Goal: Information Seeking & Learning: Check status

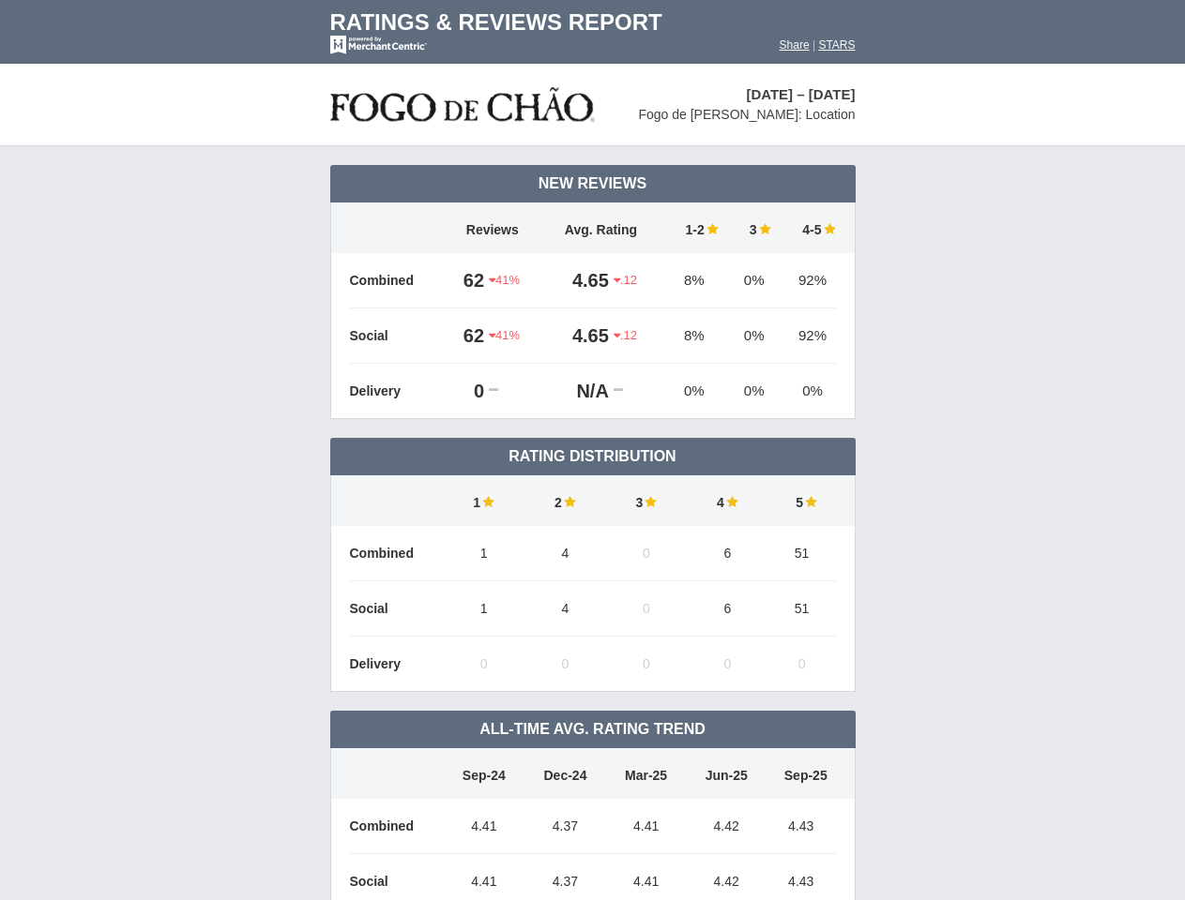
click at [592, 450] on td "Rating Distribution" at bounding box center [592, 457] width 525 height 38
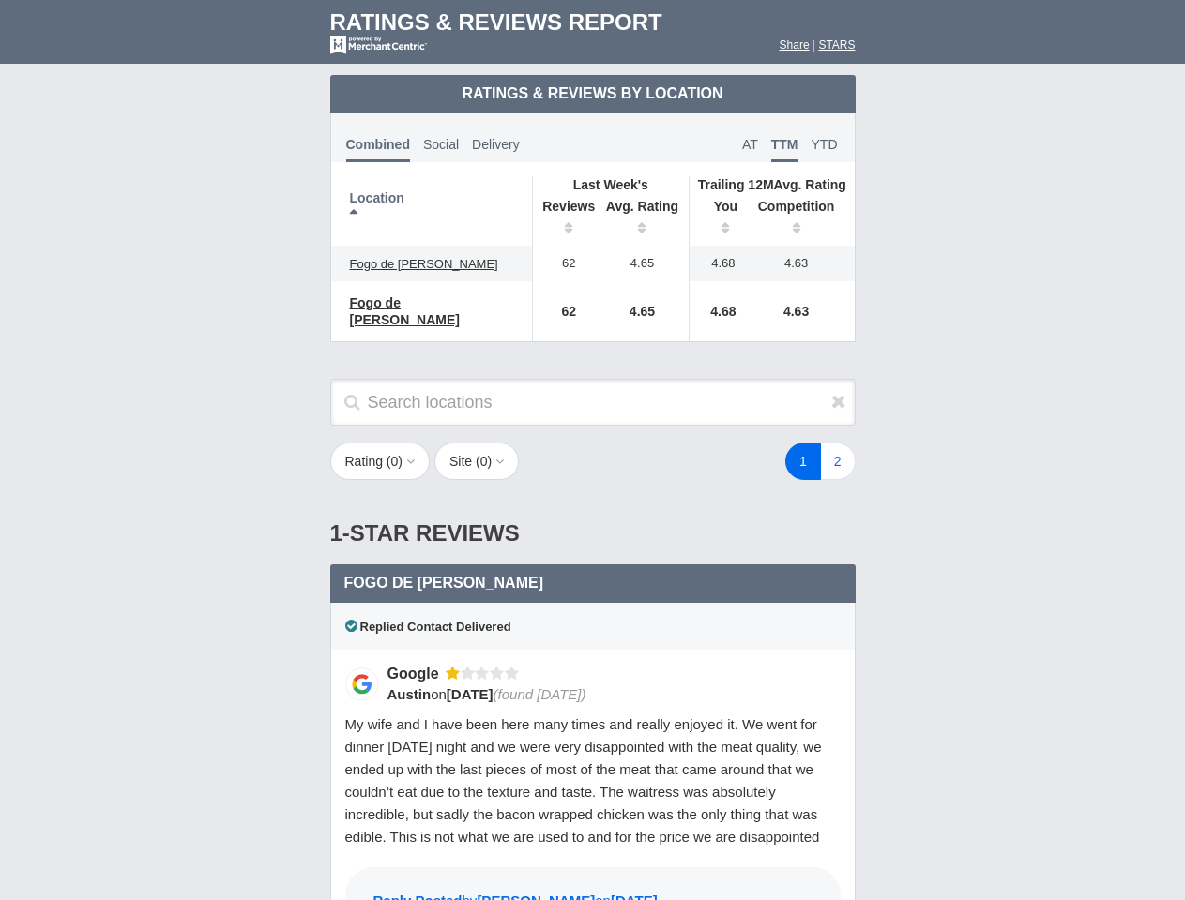
scroll to position [909, 0]
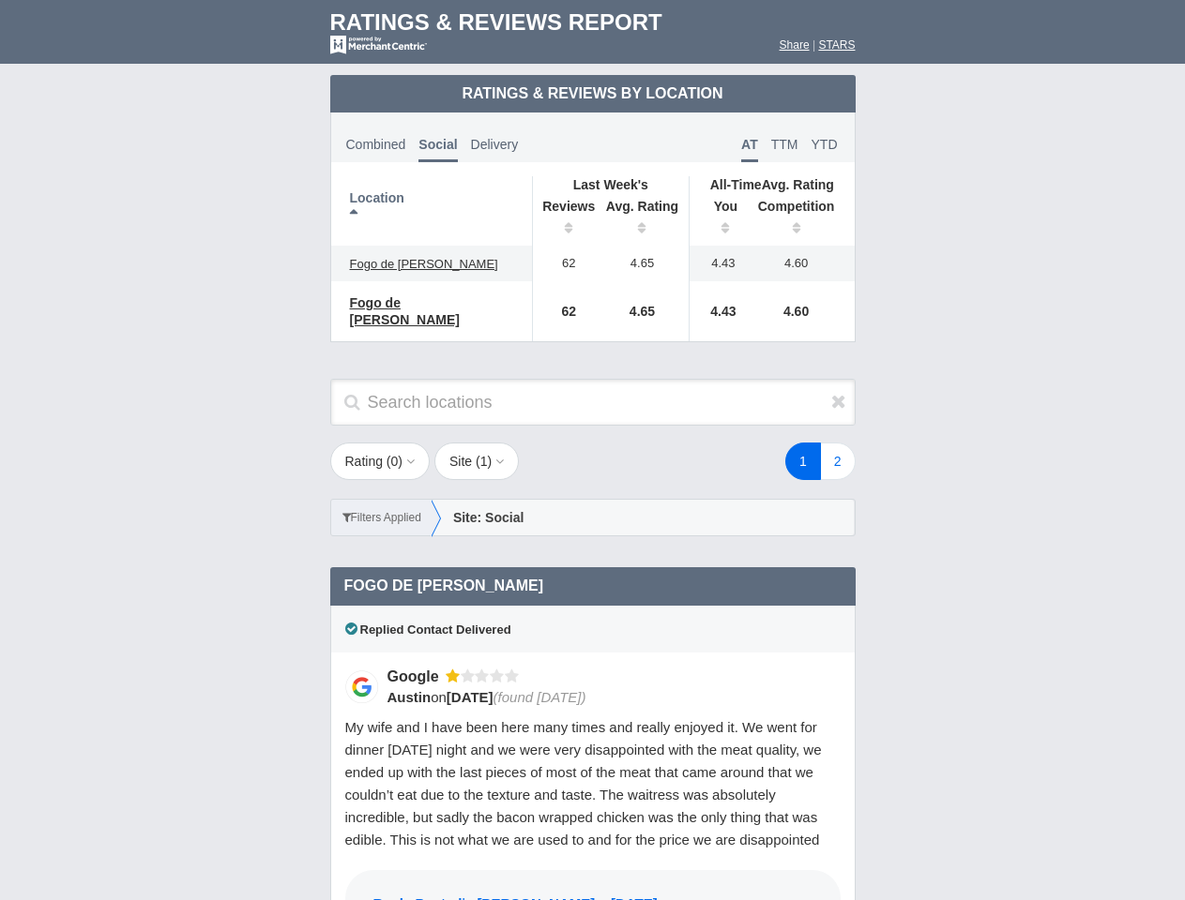
scroll to position [909, 0]
